Goal: Information Seeking & Learning: Learn about a topic

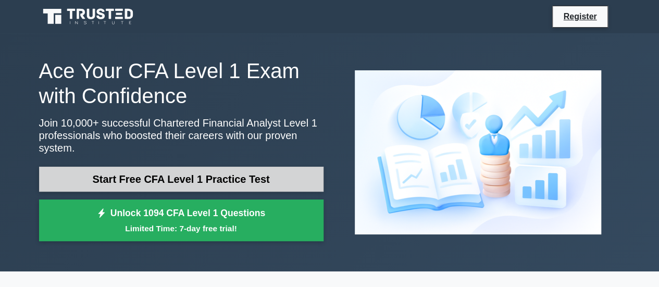
click at [225, 171] on link "Start Free CFA Level 1 Practice Test" at bounding box center [181, 179] width 285 height 25
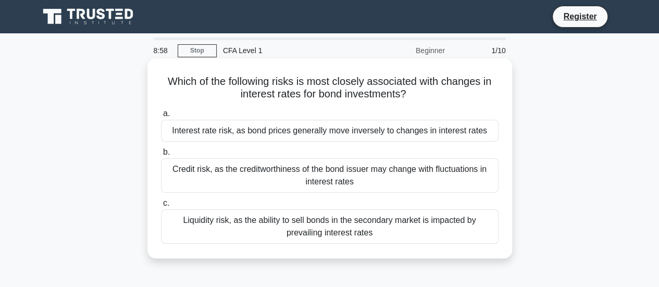
click at [298, 128] on div "Interest rate risk, as bond prices generally move inversely to changes in inter…" at bounding box center [330, 131] width 338 height 22
click at [161, 117] on input "a. Interest rate risk, as bond prices generally move inversely to changes in in…" at bounding box center [161, 114] width 0 height 7
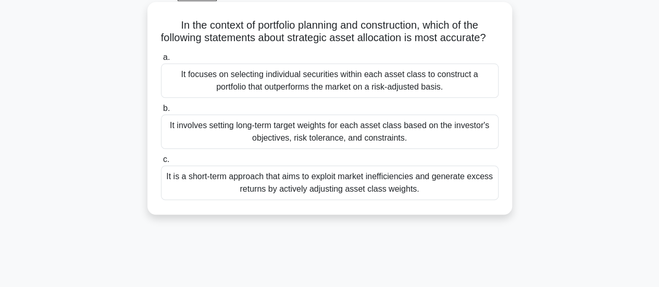
scroll to position [49, 0]
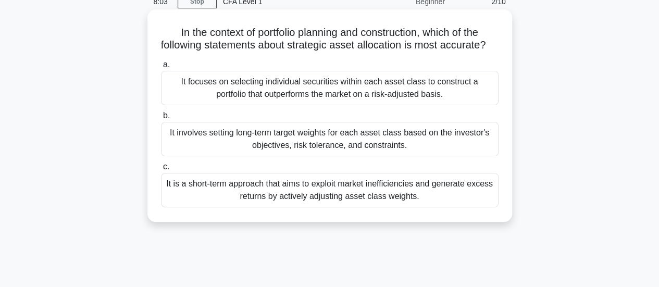
click at [332, 149] on div "It involves setting long-term target weights for each asset class based on the …" at bounding box center [330, 139] width 338 height 34
click at [161, 119] on input "b. It involves setting long-term target weights for each asset class based on t…" at bounding box center [161, 116] width 0 height 7
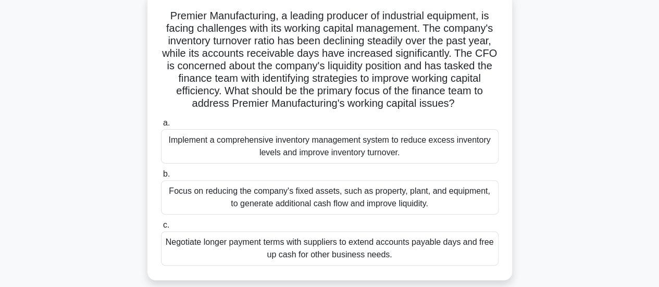
scroll to position [69, 0]
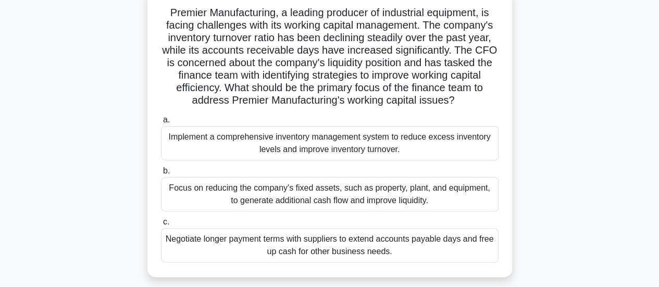
click at [297, 143] on div "Implement a comprehensive inventory management system to reduce excess inventor…" at bounding box center [330, 143] width 338 height 34
click at [161, 124] on input "a. Implement a comprehensive inventory management system to reduce excess inven…" at bounding box center [161, 120] width 0 height 7
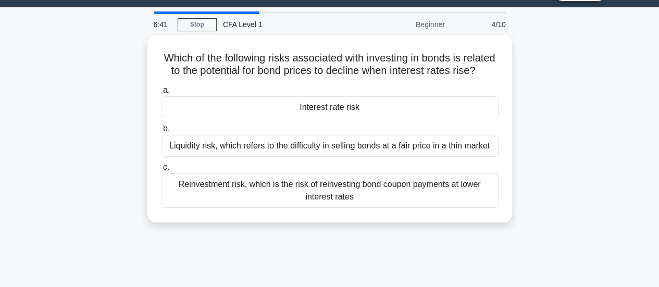
scroll to position [26, 0]
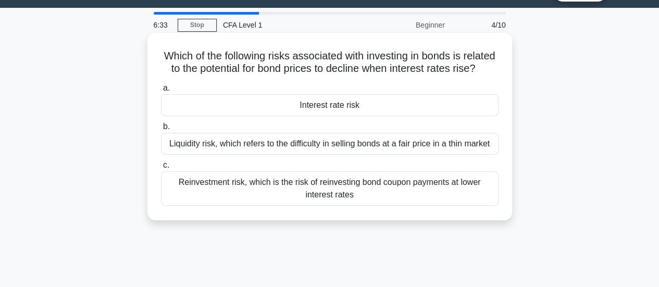
click at [366, 114] on div "Interest rate risk" at bounding box center [330, 105] width 338 height 22
click at [161, 92] on input "a. Interest rate risk" at bounding box center [161, 88] width 0 height 7
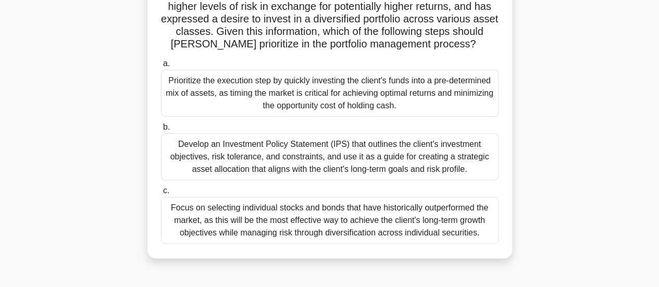
scroll to position [126, 0]
click at [394, 148] on div "Develop an Investment Policy Statement (IPS) that outlines the client's investm…" at bounding box center [330, 156] width 338 height 47
click at [161, 130] on input "b. Develop an Investment Policy Statement (IPS) that outlines the client's inve…" at bounding box center [161, 127] width 0 height 7
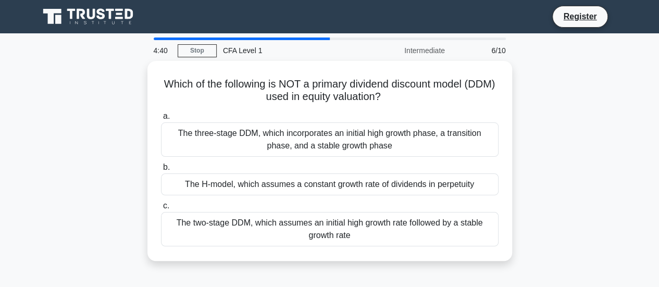
scroll to position [1, 0]
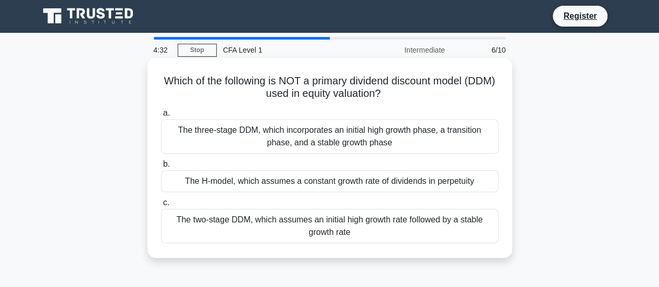
click at [289, 222] on div "The two-stage DDM, which assumes an initial high growth rate followed by a stab…" at bounding box center [330, 226] width 338 height 34
click at [161, 206] on input "c. The two-stage DDM, which assumes an initial high growth rate followed by a s…" at bounding box center [161, 203] width 0 height 7
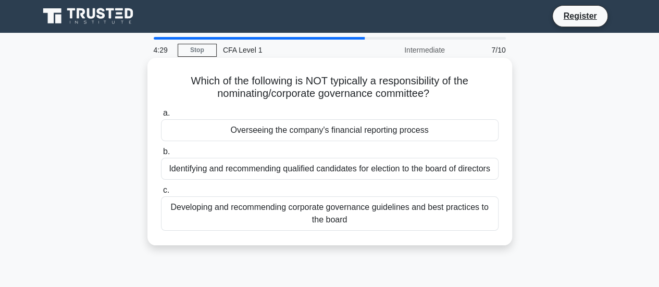
scroll to position [0, 0]
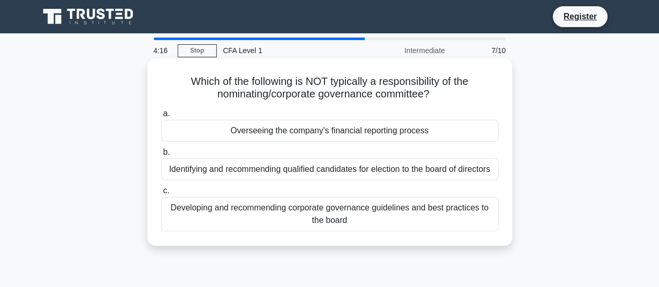
click at [357, 134] on div "Overseeing the company's financial reporting process" at bounding box center [330, 131] width 338 height 22
click at [161, 117] on input "a. Overseeing the company's financial reporting process" at bounding box center [161, 114] width 0 height 7
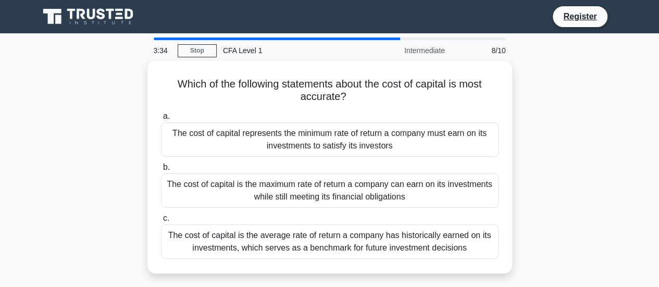
click at [357, 134] on div "The cost of capital represents the minimum rate of return a company must earn o…" at bounding box center [330, 139] width 338 height 34
click at [161, 120] on input "a. The cost of capital represents the minimum rate of return a company must ear…" at bounding box center [161, 116] width 0 height 7
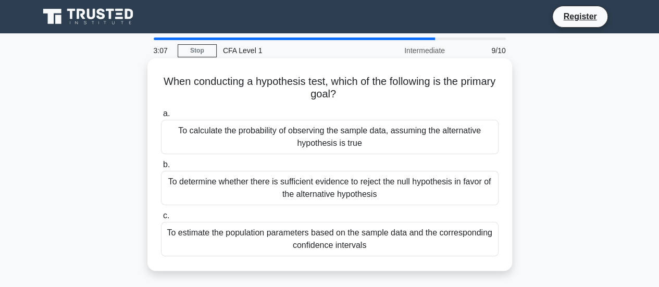
click at [312, 195] on div "To determine whether there is sufficient evidence to reject the null hypothesis…" at bounding box center [330, 188] width 338 height 34
click at [161, 168] on input "b. To determine whether there is sufficient evidence to reject the null hypothe…" at bounding box center [161, 165] width 0 height 7
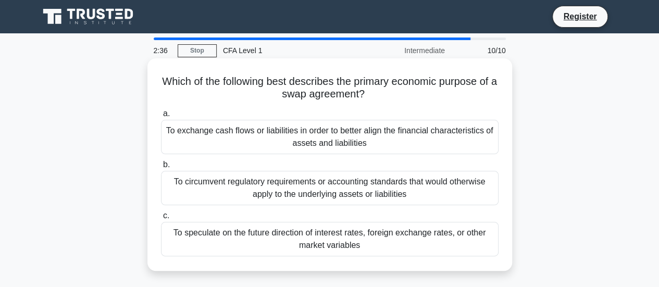
click at [374, 132] on div "To exchange cash flows or liabilities in order to better align the financial ch…" at bounding box center [330, 137] width 338 height 34
click at [161, 117] on input "a. To exchange cash flows or liabilities in order to better align the financial…" at bounding box center [161, 114] width 0 height 7
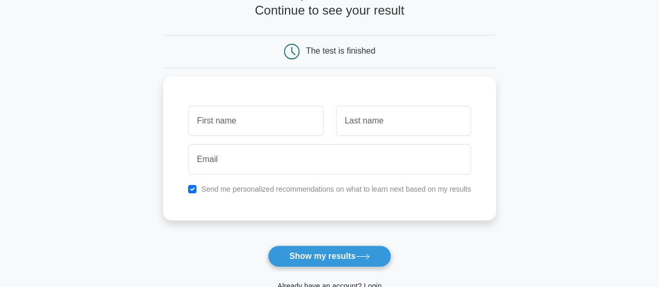
scroll to position [69, 0]
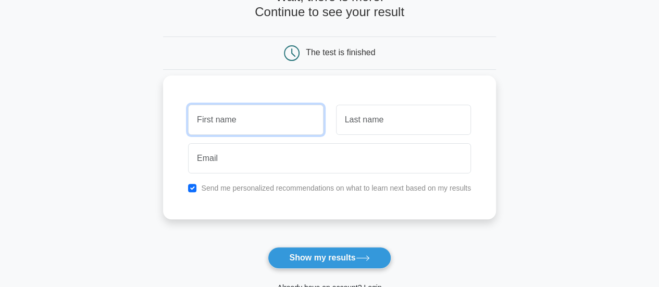
drag, startPoint x: 0, startPoint y: 0, endPoint x: 230, endPoint y: 117, distance: 258.3
click at [230, 117] on input "text" at bounding box center [255, 120] width 135 height 30
type input "Oluwasorefunmi"
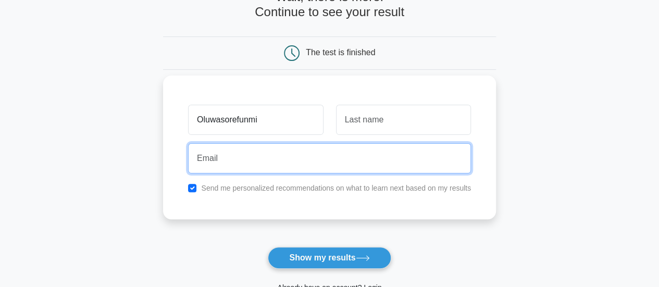
click at [280, 154] on input "email" at bounding box center [329, 158] width 283 height 30
type input "[EMAIL_ADDRESS][DOMAIN_NAME]"
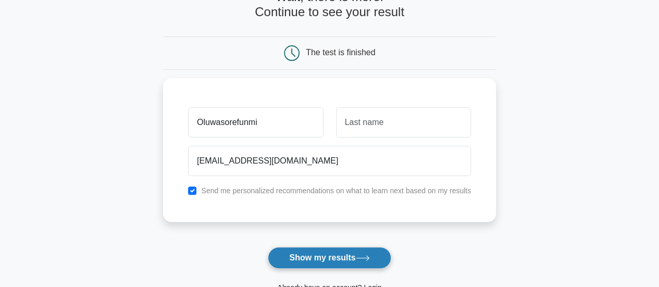
click at [342, 253] on button "Show my results" at bounding box center [329, 258] width 123 height 22
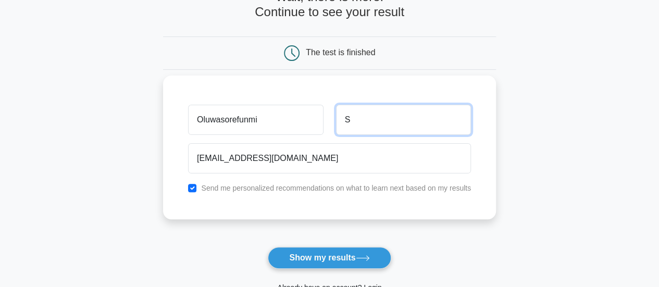
type input "Sowemimo"
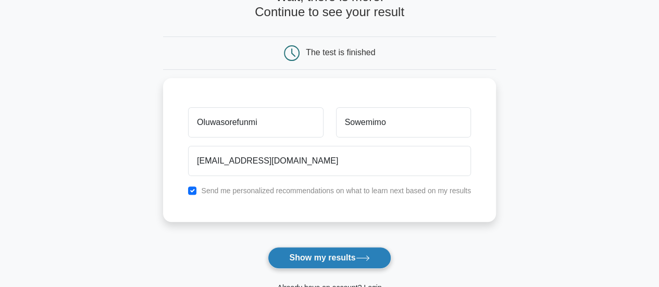
click at [338, 255] on button "Show my results" at bounding box center [329, 258] width 123 height 22
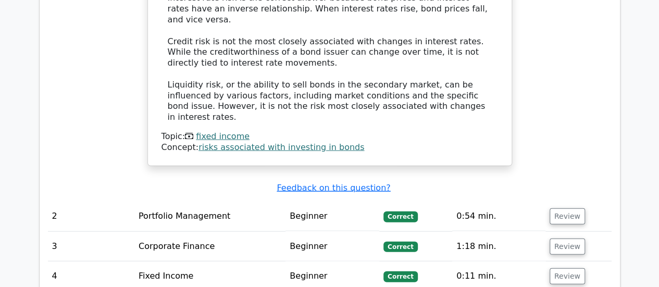
scroll to position [1145, 0]
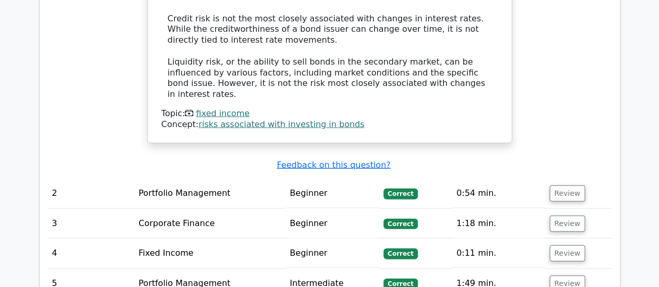
drag, startPoint x: 0, startPoint y: 0, endPoint x: 320, endPoint y: 222, distance: 389.5
click at [320, 222] on tbody "1 Fixed Income Beginner Correct 1:02 min. Review" at bounding box center [330, 83] width 564 height 732
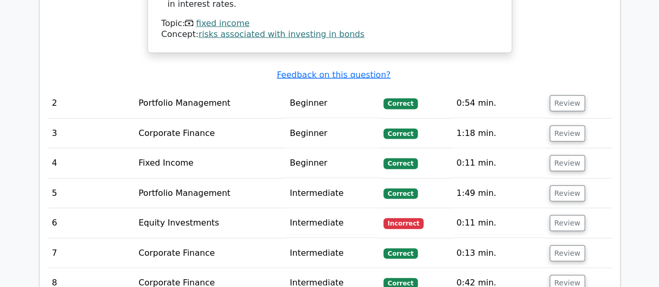
scroll to position [1236, 0]
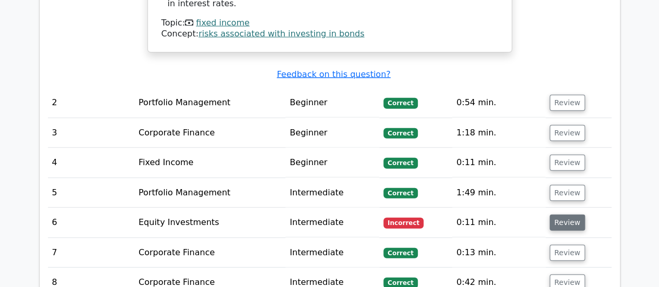
click at [558, 215] on button "Review" at bounding box center [567, 223] width 35 height 16
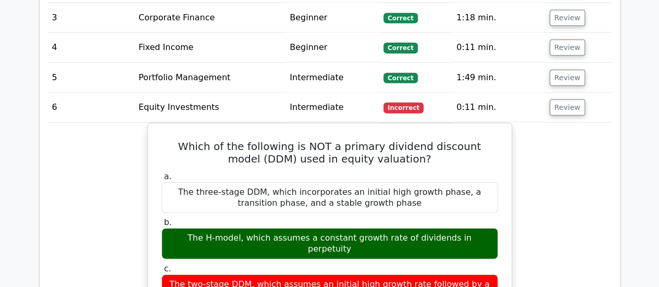
scroll to position [1365, 0]
